Goal: Task Accomplishment & Management: Complete application form

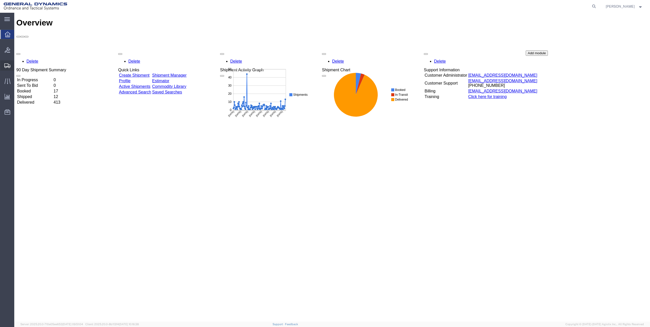
click at [0, 0] on span "Create Shipment" at bounding box center [0, 0] width 0 height 0
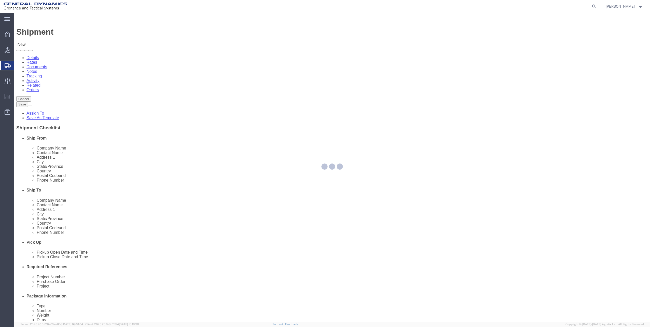
select select
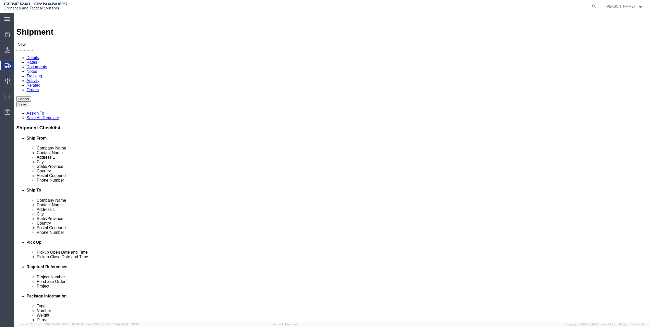
click div "Location My Profile Location GD-OTS [GEOGRAPHIC_DATA] (Commerce) GD-OTS [GEOGRA…"
click span
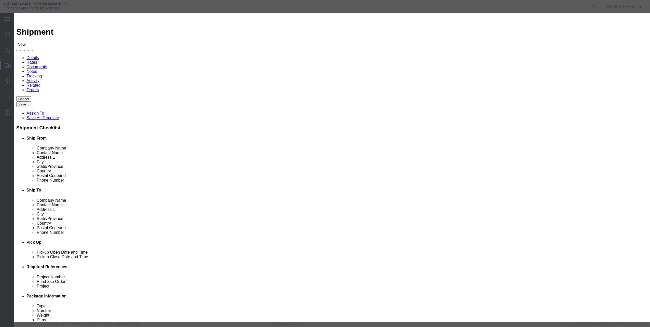
click select "Search by Address Book Name City Company Name Contact Name Country CustomerAlia…"
click select "All Company Location Other Personal Shared"
select select "PERSONAL"
click select "All Company Location Other Personal Shared"
click button "Select"
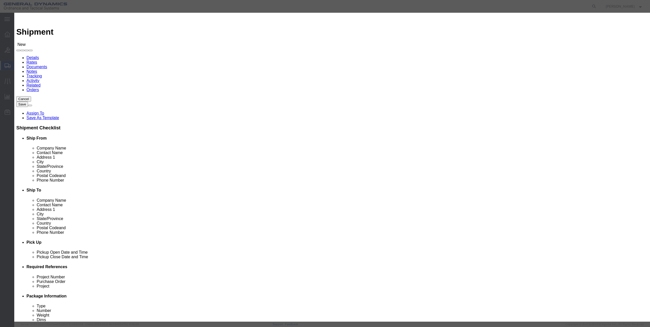
select select "VT"
click button "Close"
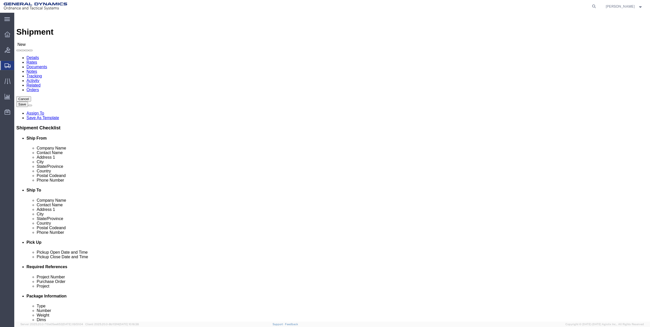
click input "text"
paste input "[PERSON_NAME][EMAIL_ADDRESS][PERSON_NAME][DOMAIN_NAME]"
type input "[PERSON_NAME][EMAIL_ADDRESS][PERSON_NAME][DOMAIN_NAME]"
click input "text"
paste input "[PHONE_NUMBER]"
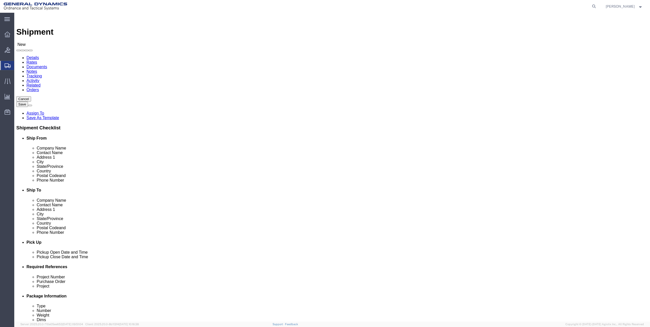
type input "[PHONE_NUMBER]"
click input "text"
type input "d"
click input "Dam"
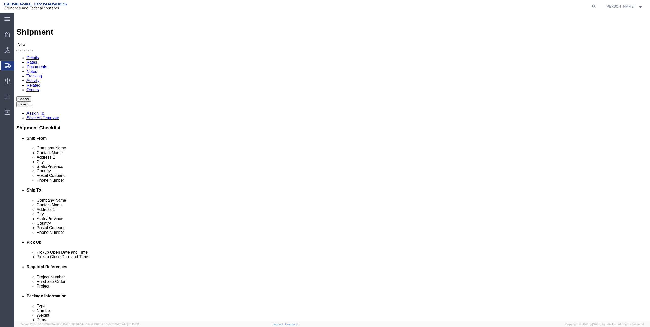
type input "[PERSON_NAME]"
click input "text"
paste input "12 Athens Dr"
type input "12 Athens Dr"
click input "text"
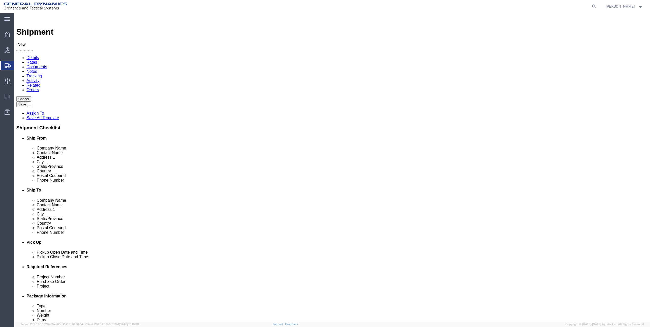
click input "text"
type input "[GEOGRAPHIC_DATA]"
type input "v"
click input "Postal Code"
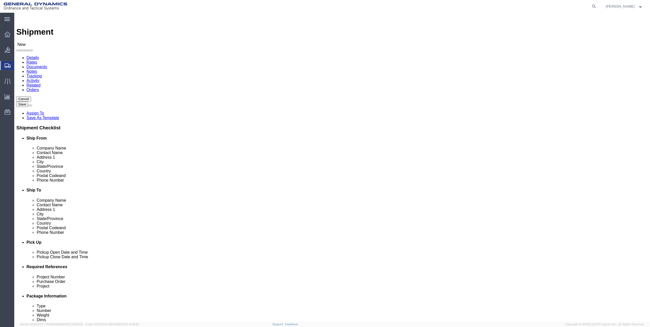
type input "05452"
click input "text"
paste input "[PHONE_NUMBER]"
type input "[PHONE_NUMBER]"
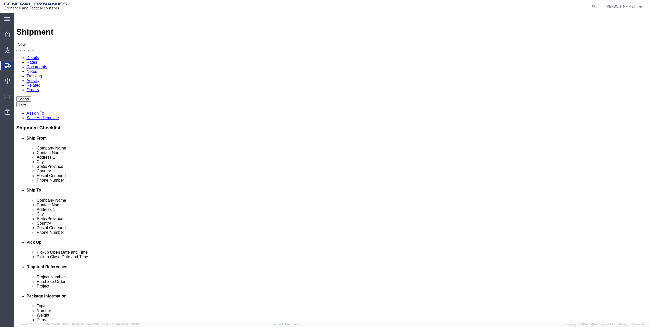
click input "text"
paste input "[PERSON_NAME][EMAIL_ADDRESS][PERSON_NAME][DOMAIN_NAME]"
type input "[PERSON_NAME][EMAIL_ADDRESS][PERSON_NAME][DOMAIN_NAME]"
click button "Rate Shipment"
click input "Ship To Location / Company Name : This field is required."
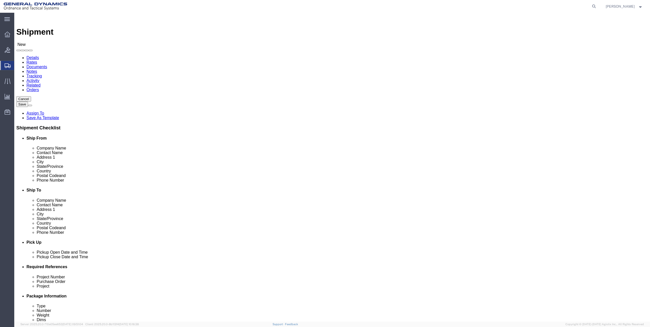
type input "General Dynamics"
select select "VA"
type input "General Dynamics"
click div "Location My Profile Location GD-OTS [GEOGRAPHIC_DATA] (Commerce) GD-OTS [GEOGRA…"
drag, startPoint x: 404, startPoint y: 107, endPoint x: 316, endPoint y: 111, distance: 88.2
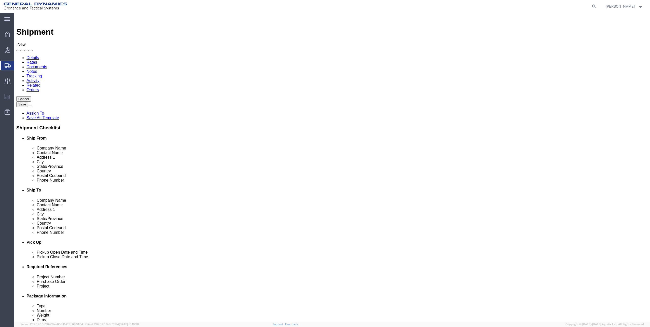
click div "Location My Profile Location GD-OTS [GEOGRAPHIC_DATA] (Commerce) GD-OTS [GEOGRA…"
type input "[PERSON_NAME]"
drag, startPoint x: 406, startPoint y: 131, endPoint x: 400, endPoint y: 131, distance: 6.6
click input "[GEOGRAPHIC_DATA]"
drag, startPoint x: 412, startPoint y: 117, endPoint x: 248, endPoint y: 113, distance: 163.9
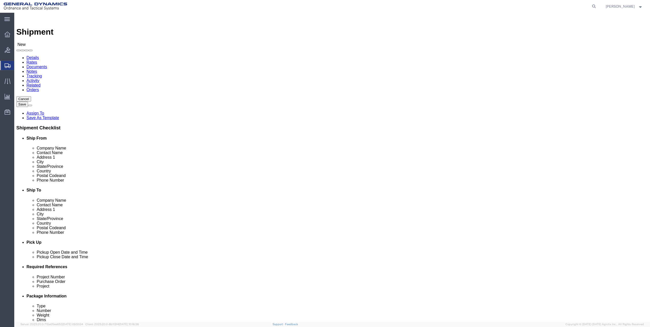
click div "Ship From Location Location My Profile Location GD-OTS [GEOGRAPHIC_DATA] (Comme…"
paste input "Athens Dr"
type input "12 Athens Dr"
drag, startPoint x: 395, startPoint y: 135, endPoint x: 320, endPoint y: 135, distance: 74.4
click div "City [GEOGRAPHIC_DATA]"
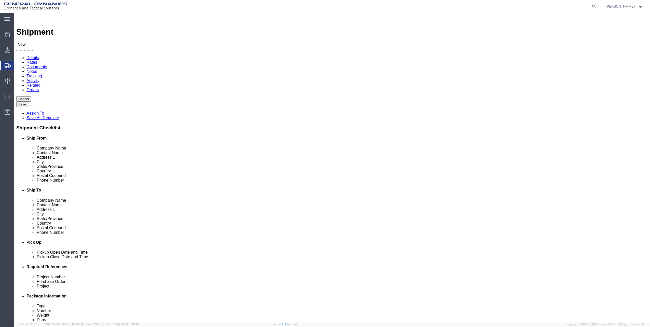
paste input "[GEOGRAPHIC_DATA]"
type input "[GEOGRAPHIC_DATA]"
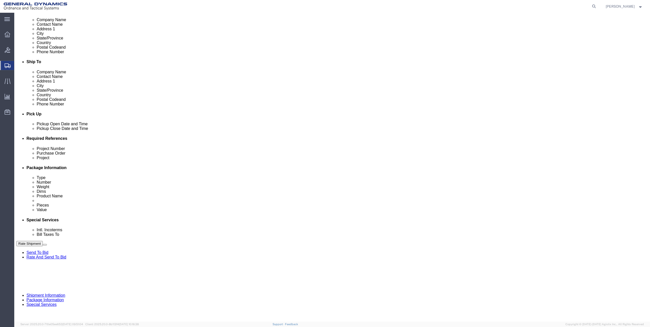
select select "VT"
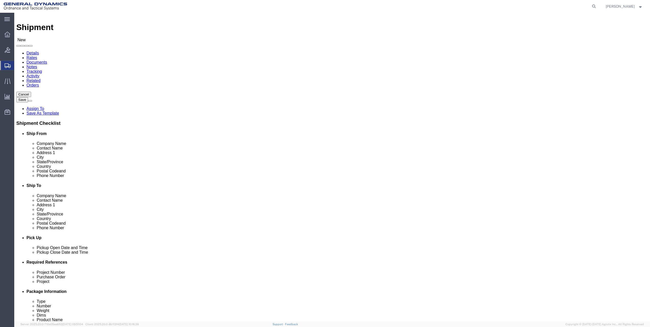
scroll to position [0, 0]
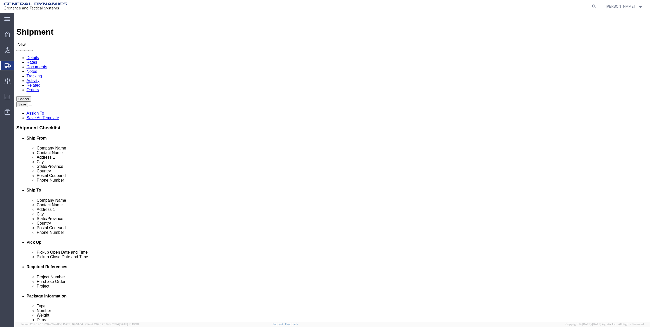
drag, startPoint x: 390, startPoint y: 162, endPoint x: 342, endPoint y: 156, distance: 48.0
click div "Location My Profile Location GD-OTS [GEOGRAPHIC_DATA] (Commerce) GD-OTS [GEOGRA…"
type input "05452"
drag, startPoint x: 394, startPoint y: 172, endPoint x: 284, endPoint y: 178, distance: 109.7
click div "Phone Number [PHONE_NUMBER]"
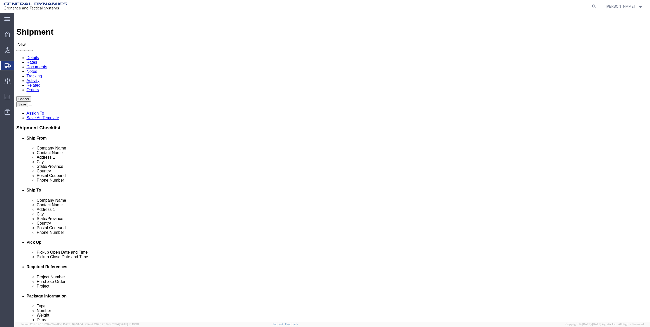
paste input "[PHONE_NUMBER]"
type input "[PHONE_NUMBER]"
click input "[PERSON_NAME][EMAIL_ADDRESS][PERSON_NAME][DOMAIN_NAME]"
paste input "[PERSON_NAME][EMAIL_ADDRESS][PERSON_NAME][DOMAIN_NAME]"
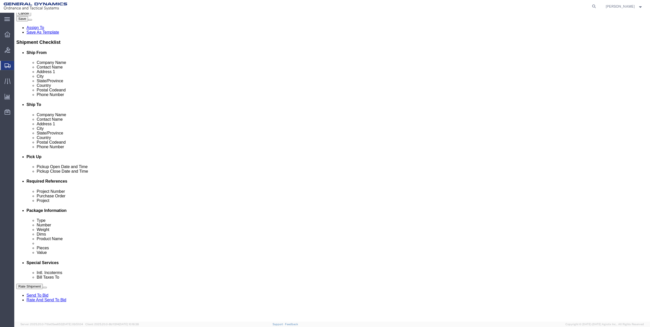
scroll to position [128, 0]
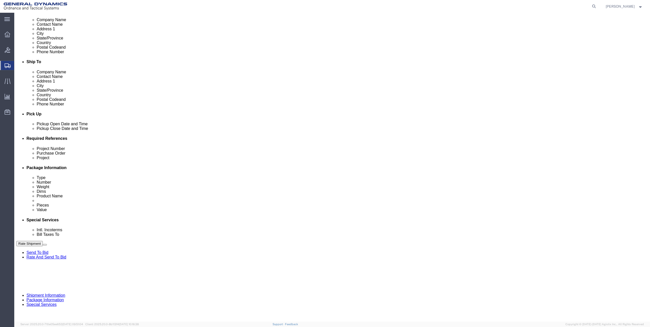
type input "[PERSON_NAME][EMAIL_ADDRESS][PERSON_NAME][DOMAIN_NAME]"
click input "text"
type input "0"
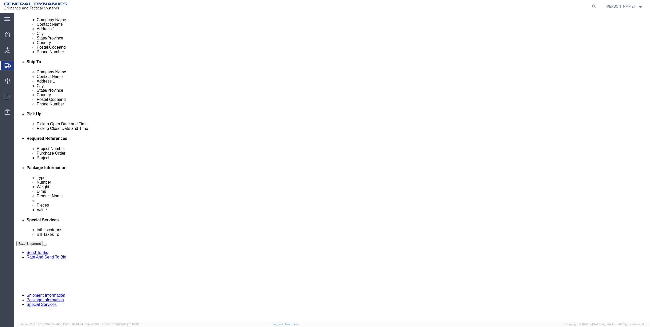
click button "Continue"
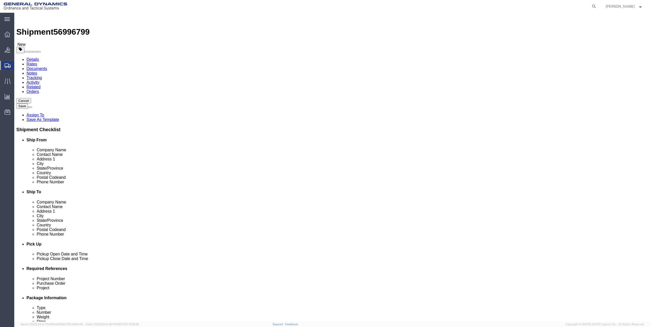
click select "Select Bale(s) Basket(s) Bolt(s) Bottle(s) Buckets Bulk Bundle(s) Can(s) Cardbo…"
select select "ENV"
click select "Select Bale(s) Basket(s) Bolt(s) Bottle(s) Buckets Bulk Bundle(s) Can(s) Cardbo…"
type input "9.50"
type input "12.50"
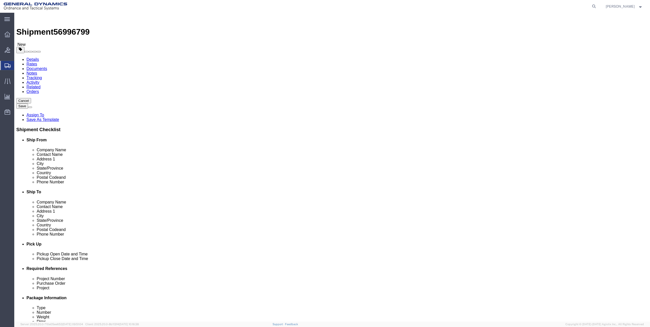
type input "0.25"
type input "1"
click select "Select Bale(s) Basket(s) Bolt(s) Bottle(s) Buckets Bulk Bundle(s) Can(s) Cardbo…"
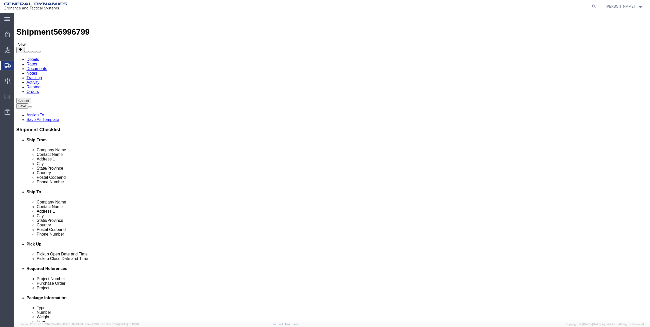
select select "YRPK"
click select "Select Bale(s) Basket(s) Bolt(s) Bottle(s) Buckets Bulk Bundle(s) Can(s) Cardbo…"
drag, startPoint x: 106, startPoint y: 117, endPoint x: 95, endPoint y: 116, distance: 12.0
click div "1 Select kgs lbs"
type input "3"
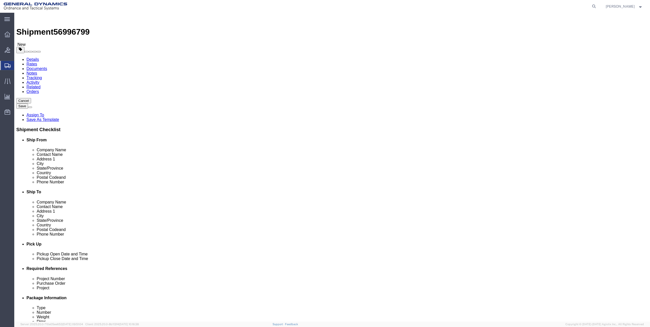
drag, startPoint x: 122, startPoint y: 107, endPoint x: 85, endPoint y: 108, distance: 37.2
click div "Dimensions Length 9.50 x Width 12.50 x Height 0.25 Select cm ft in"
type input "13"
type input "2"
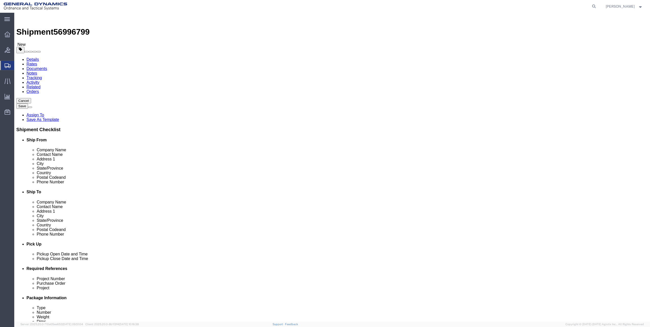
click link "Add Content"
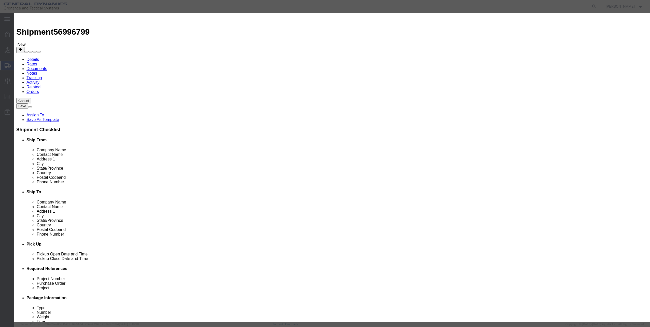
click input "text"
type input "it equipment"
drag, startPoint x: 248, startPoint y: 46, endPoint x: 230, endPoint y: 46, distance: 18.6
click input "0"
drag, startPoint x: 244, startPoint y: 50, endPoint x: 231, endPoint y: 48, distance: 12.8
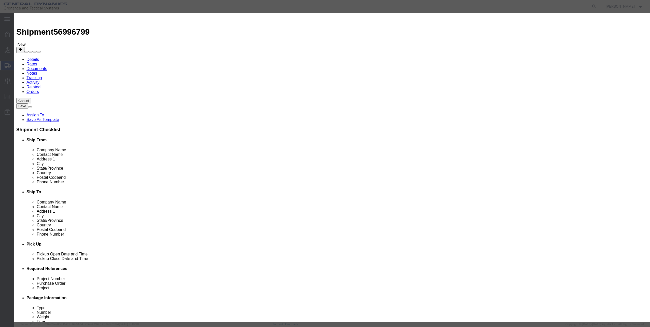
click input "2"
type input "1"
click input "text"
type input "150"
click button "Save & Close"
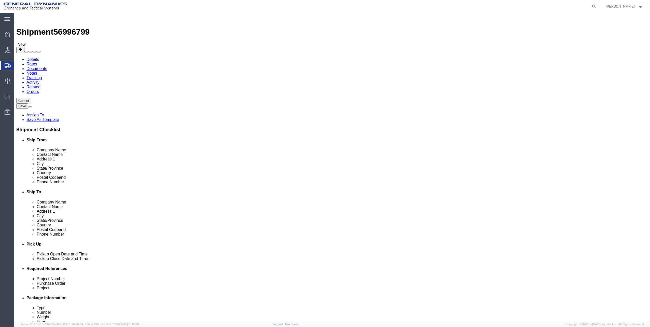
click button "Continue"
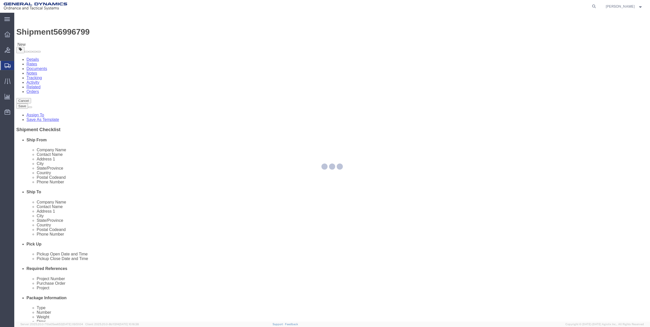
select select
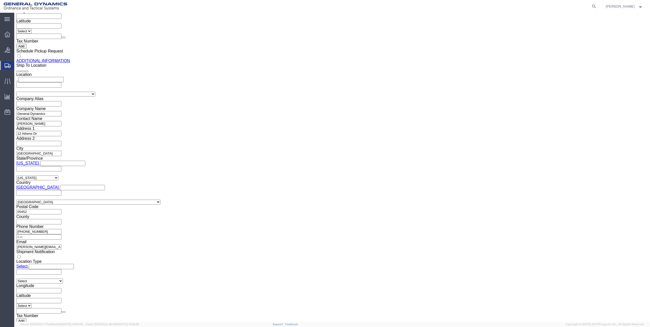
scroll to position [683, 0]
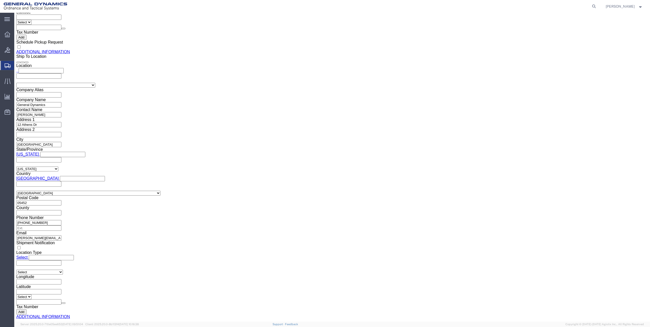
click button "Rate Shipment"
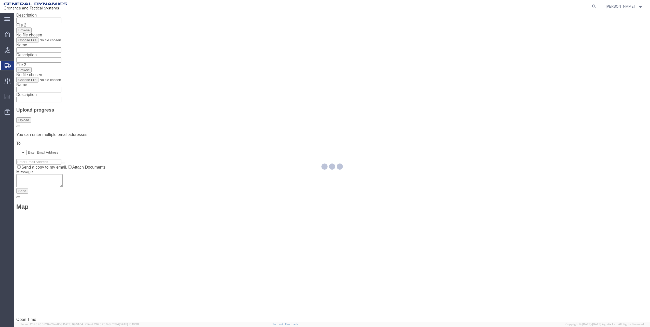
scroll to position [0, 0]
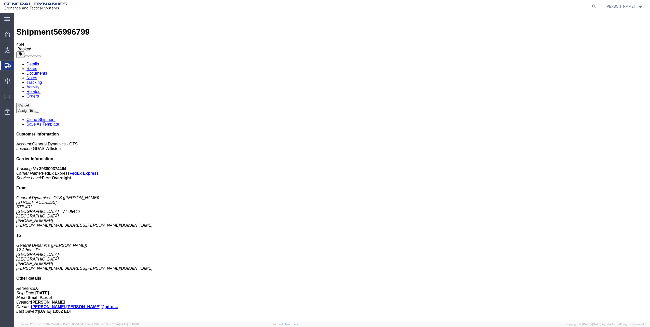
copy td "393800374464"
